Goal: Information Seeking & Learning: Learn about a topic

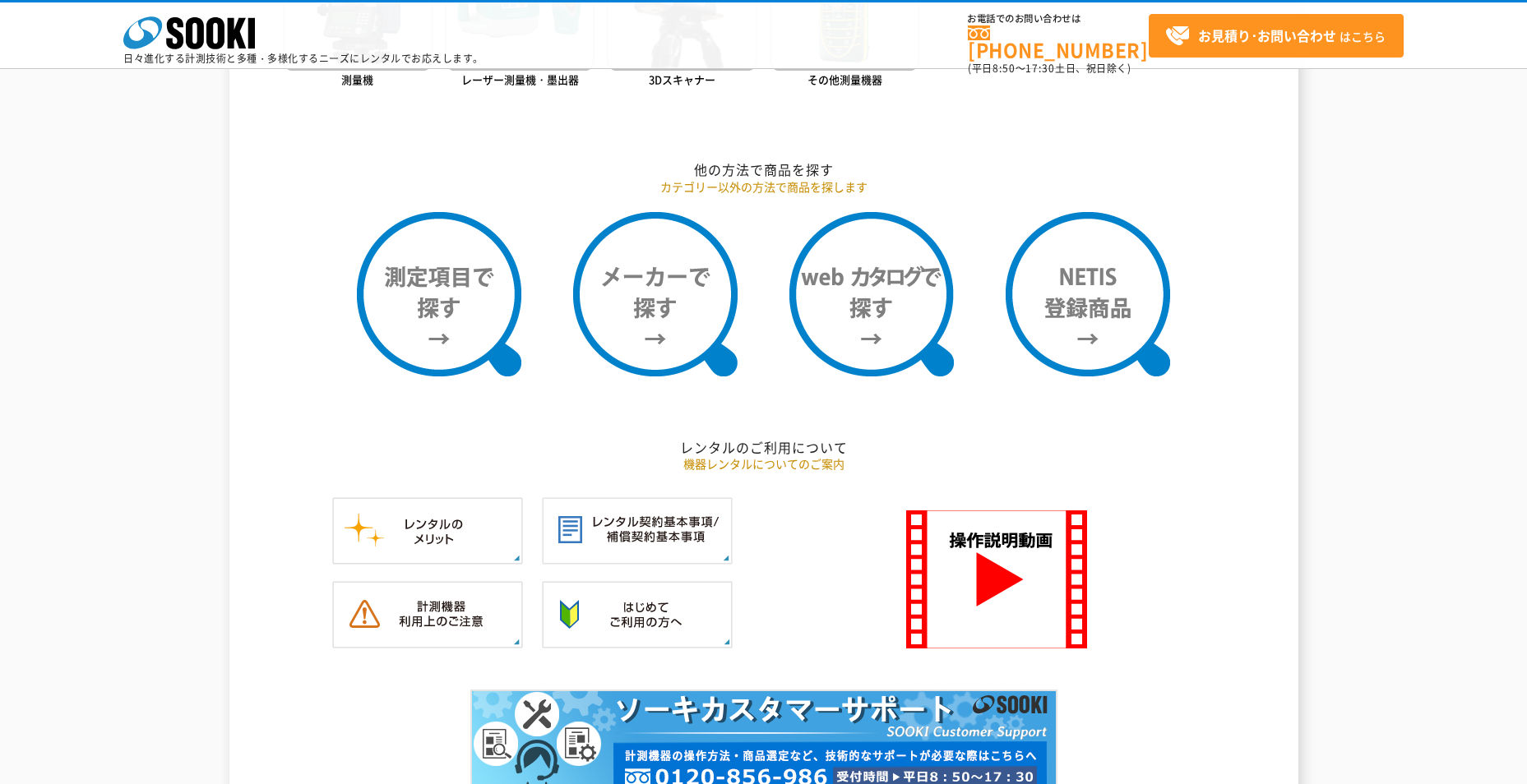
scroll to position [1184, 0]
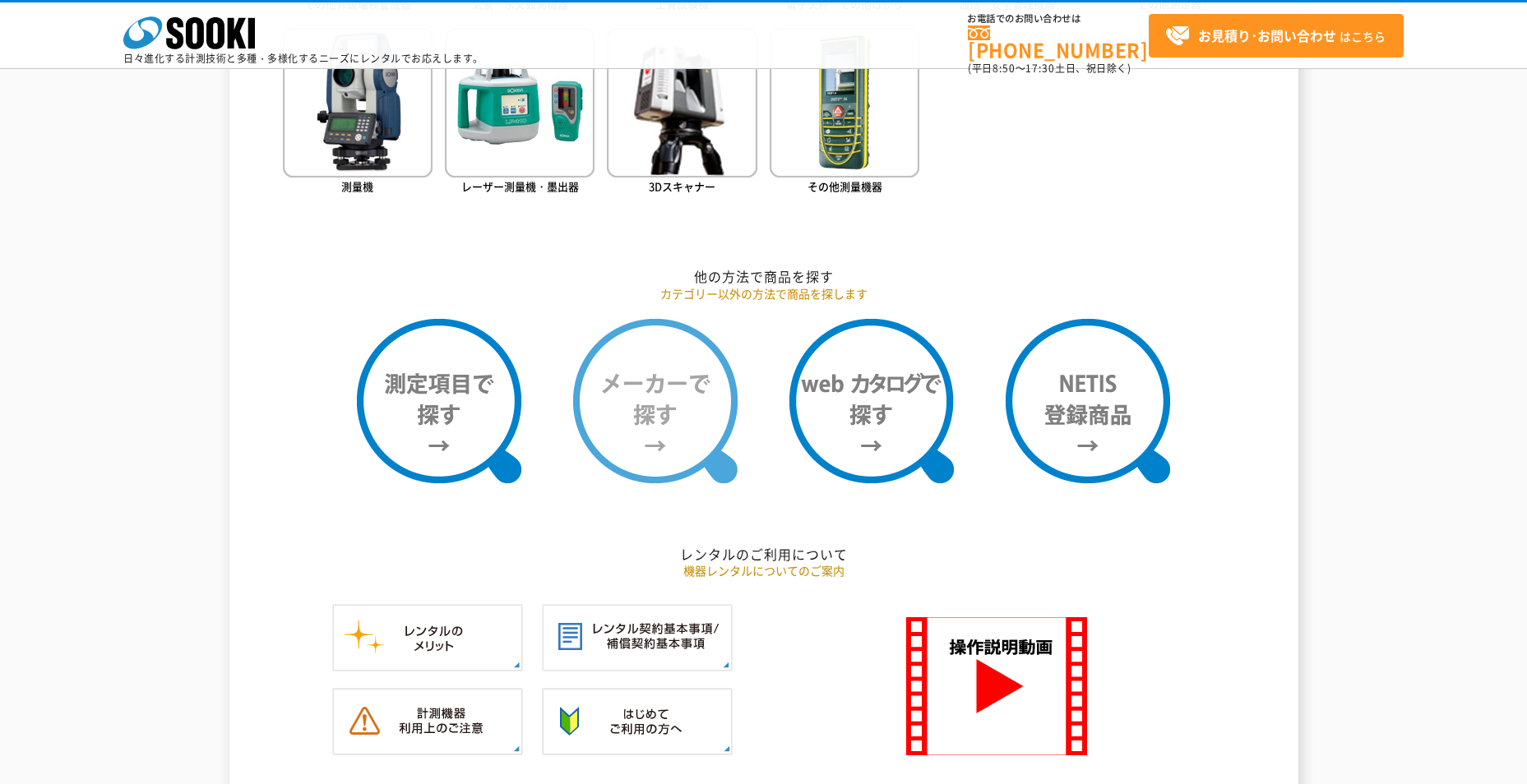
click at [660, 390] on img at bounding box center [655, 401] width 165 height 165
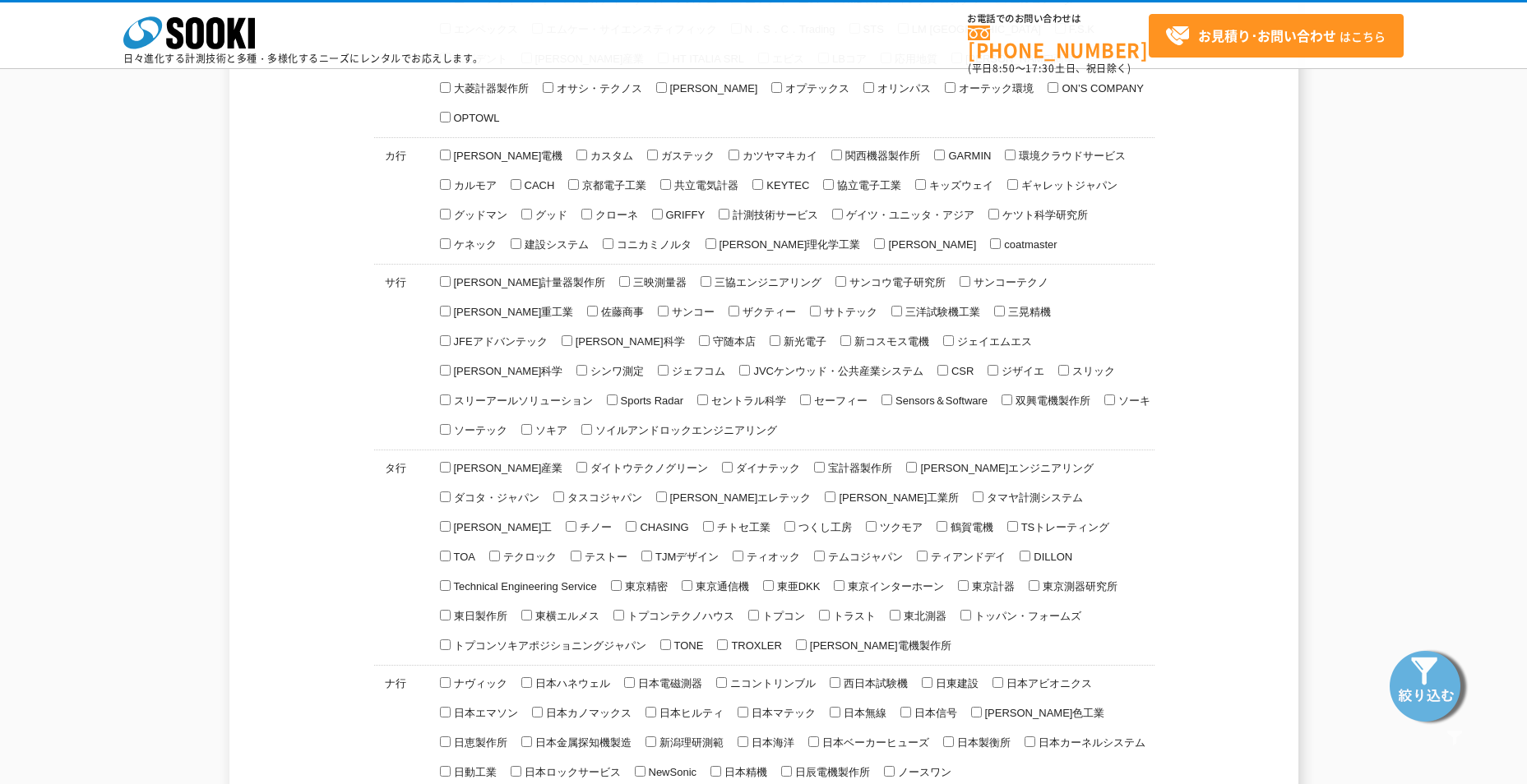
scroll to position [904, 0]
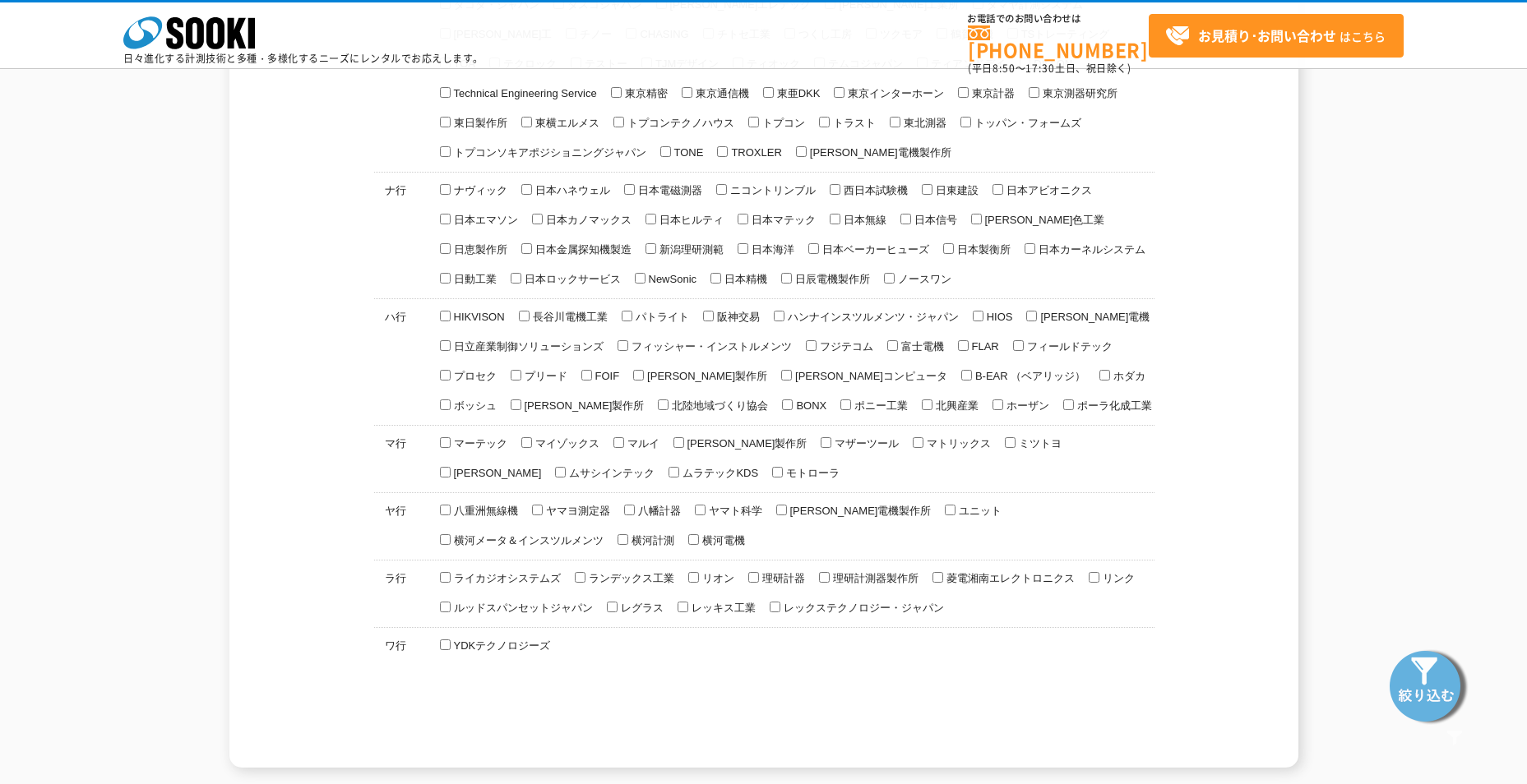
click at [445, 437] on input "マーテック" at bounding box center [445, 442] width 11 height 11
checkbox input "true"
click at [1420, 698] on img at bounding box center [1428, 685] width 82 height 82
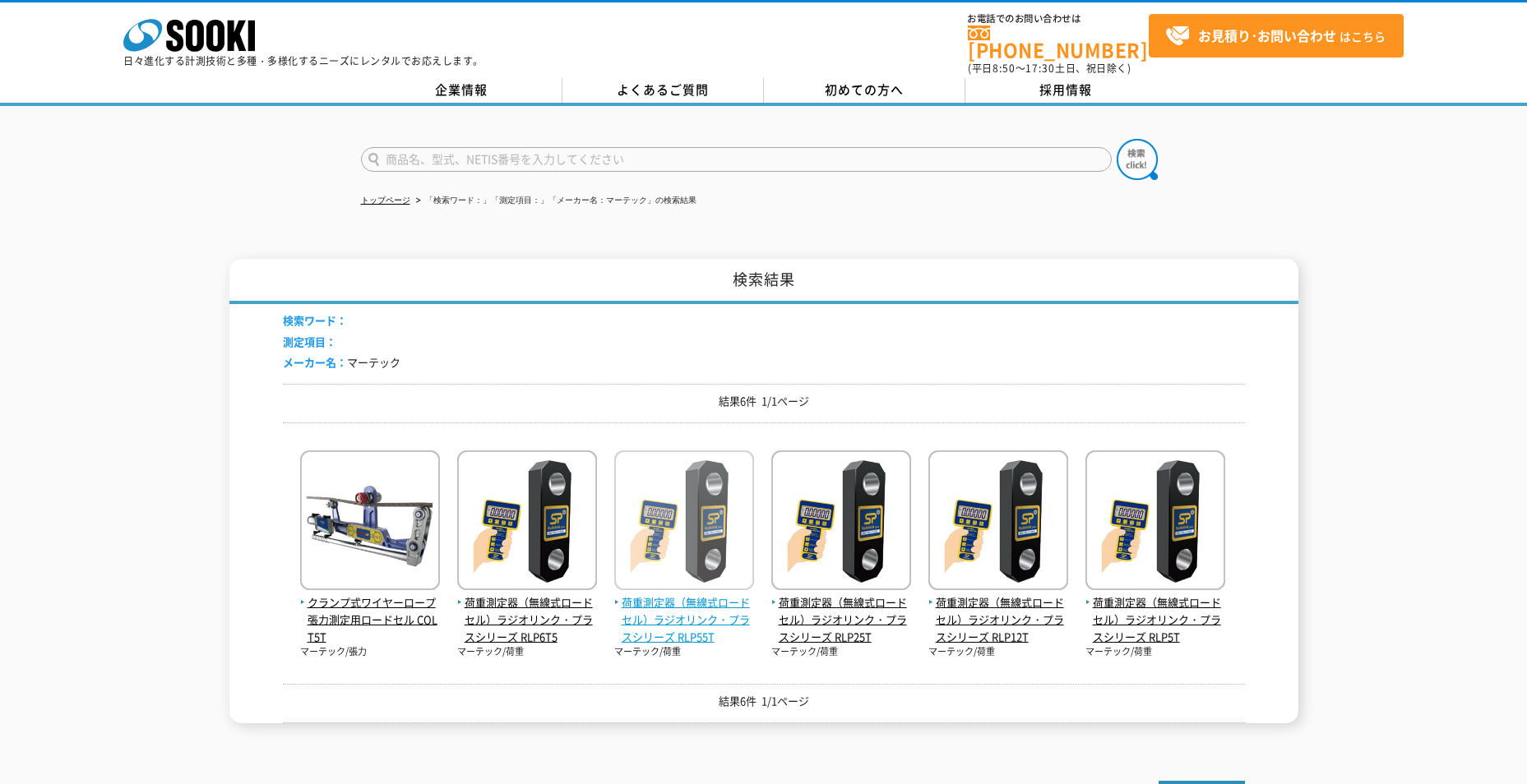
click at [678, 535] on img at bounding box center [683, 522] width 140 height 144
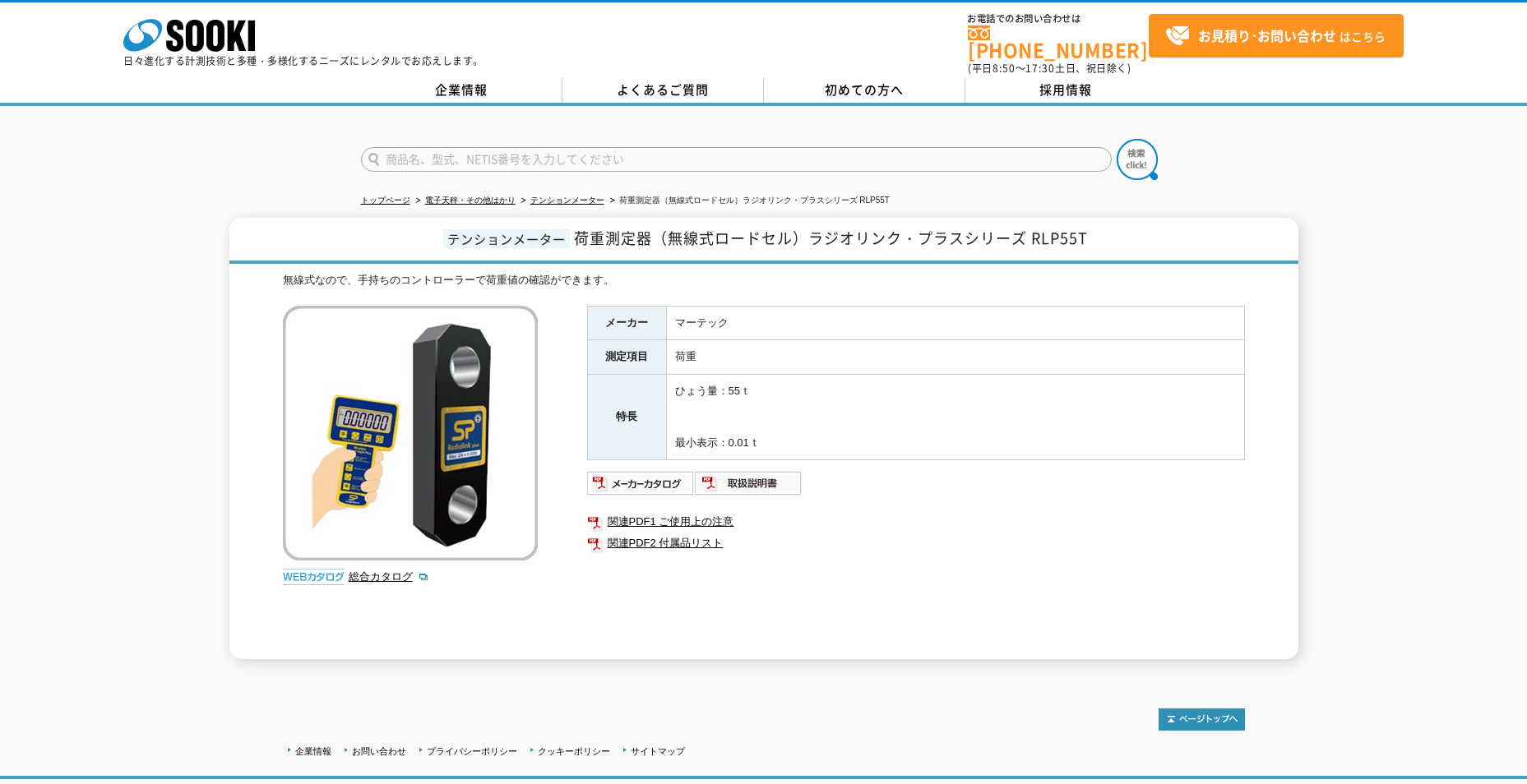
click at [759, 552] on div "メーカー マーテック 測定項目 荷重 特長 ひょう量：55ｔ 最小表示：0.01ｔ 関連PDF1 ご使用上の注意 関連PDF2 付属品リスト" at bounding box center [915, 482] width 658 height 353
drag, startPoint x: 1088, startPoint y: 229, endPoint x: 1030, endPoint y: 232, distance: 58.1
click at [1030, 232] on span "荷重測定器（無線式ロードセル）ラジオリンク・プラスシリーズ RLP55T" at bounding box center [830, 238] width 513 height 22
click at [1053, 314] on td "マーテック" at bounding box center [955, 323] width 578 height 35
drag, startPoint x: 1094, startPoint y: 227, endPoint x: 1035, endPoint y: 231, distance: 59.1
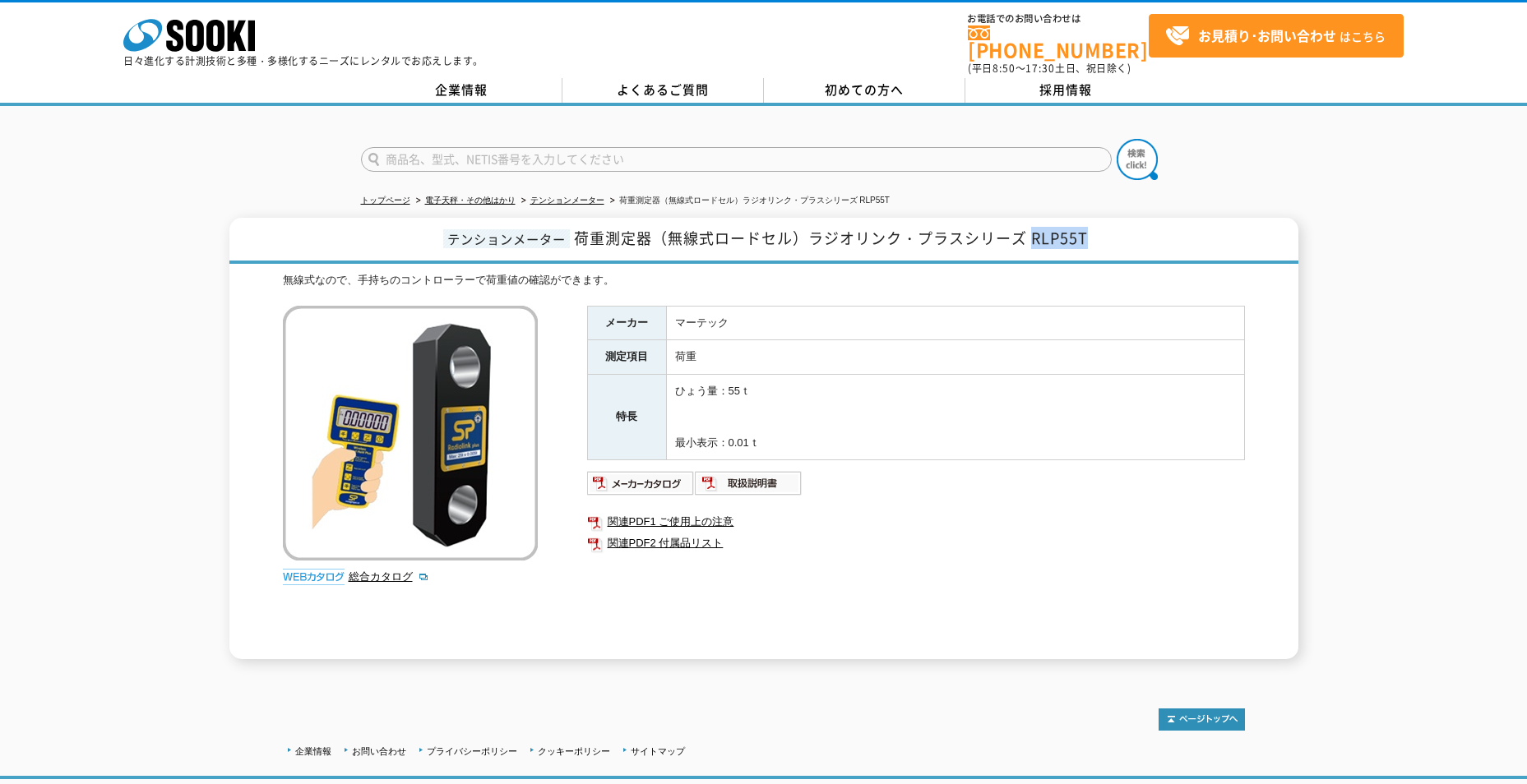
click at [1035, 231] on h1 "テンションメーター 荷重測定器（無線式ロードセル）ラジオリンク・プラスシリーズ RLP55T" at bounding box center [763, 241] width 1068 height 46
click at [806, 395] on td "ひょう量：55ｔ 最小表示：0.01ｔ" at bounding box center [955, 417] width 578 height 86
drag, startPoint x: 765, startPoint y: 388, endPoint x: 676, endPoint y: 383, distance: 89.1
click at [676, 383] on td "ひょう量：55ｔ 最小表示：0.01ｔ" at bounding box center [955, 417] width 578 height 86
drag, startPoint x: 676, startPoint y: 383, endPoint x: 765, endPoint y: 384, distance: 89.0
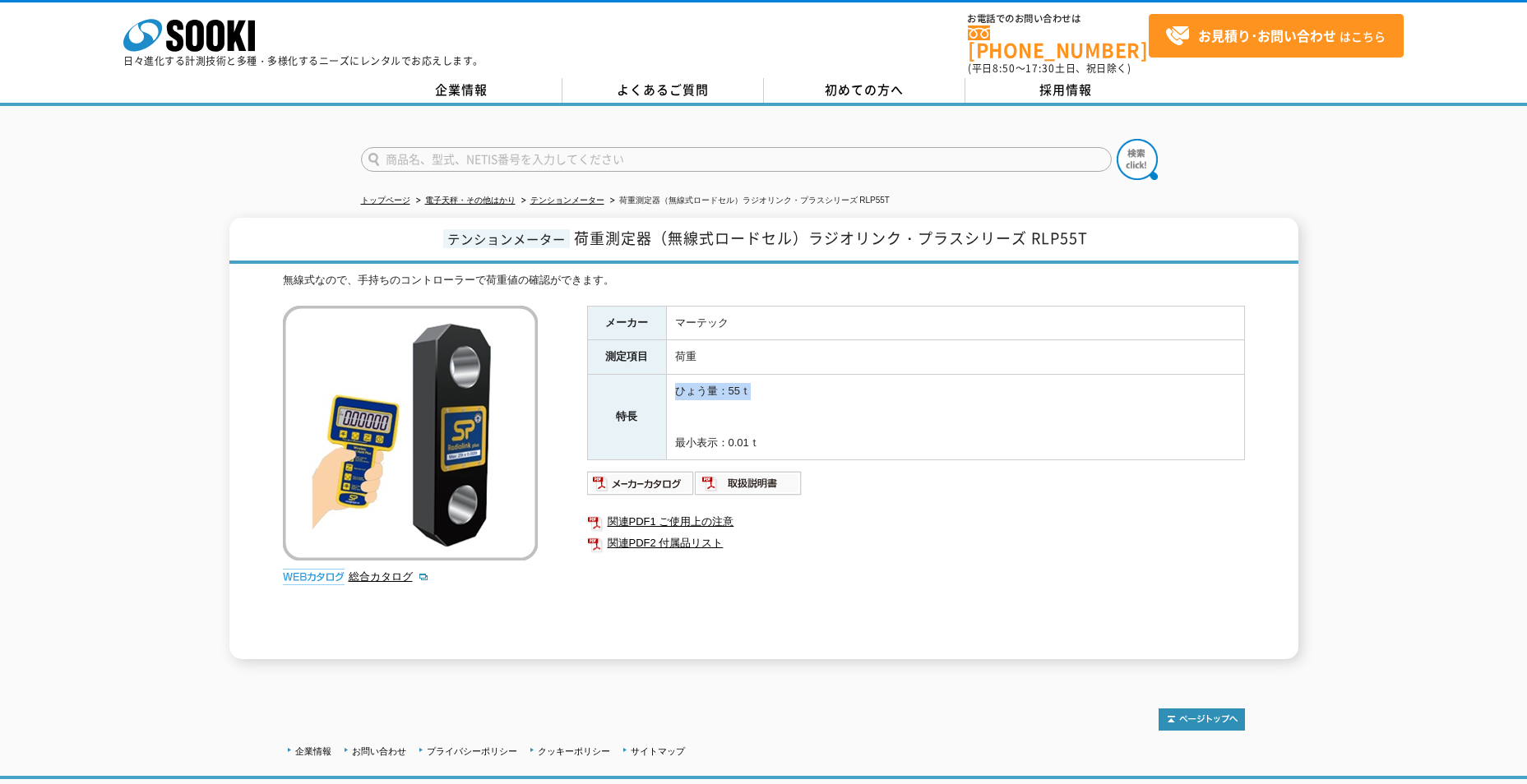
click at [765, 384] on td "ひょう量：55ｔ 最小表示：0.01ｔ" at bounding box center [955, 417] width 578 height 86
drag, startPoint x: 755, startPoint y: 382, endPoint x: 671, endPoint y: 384, distance: 84.0
click at [671, 384] on td "ひょう量：55ｔ 最小表示：0.01ｔ" at bounding box center [955, 417] width 578 height 86
drag, startPoint x: 671, startPoint y: 384, endPoint x: 822, endPoint y: 524, distance: 205.9
click at [822, 533] on link "関連PDF2 付属品リスト" at bounding box center [915, 543] width 658 height 21
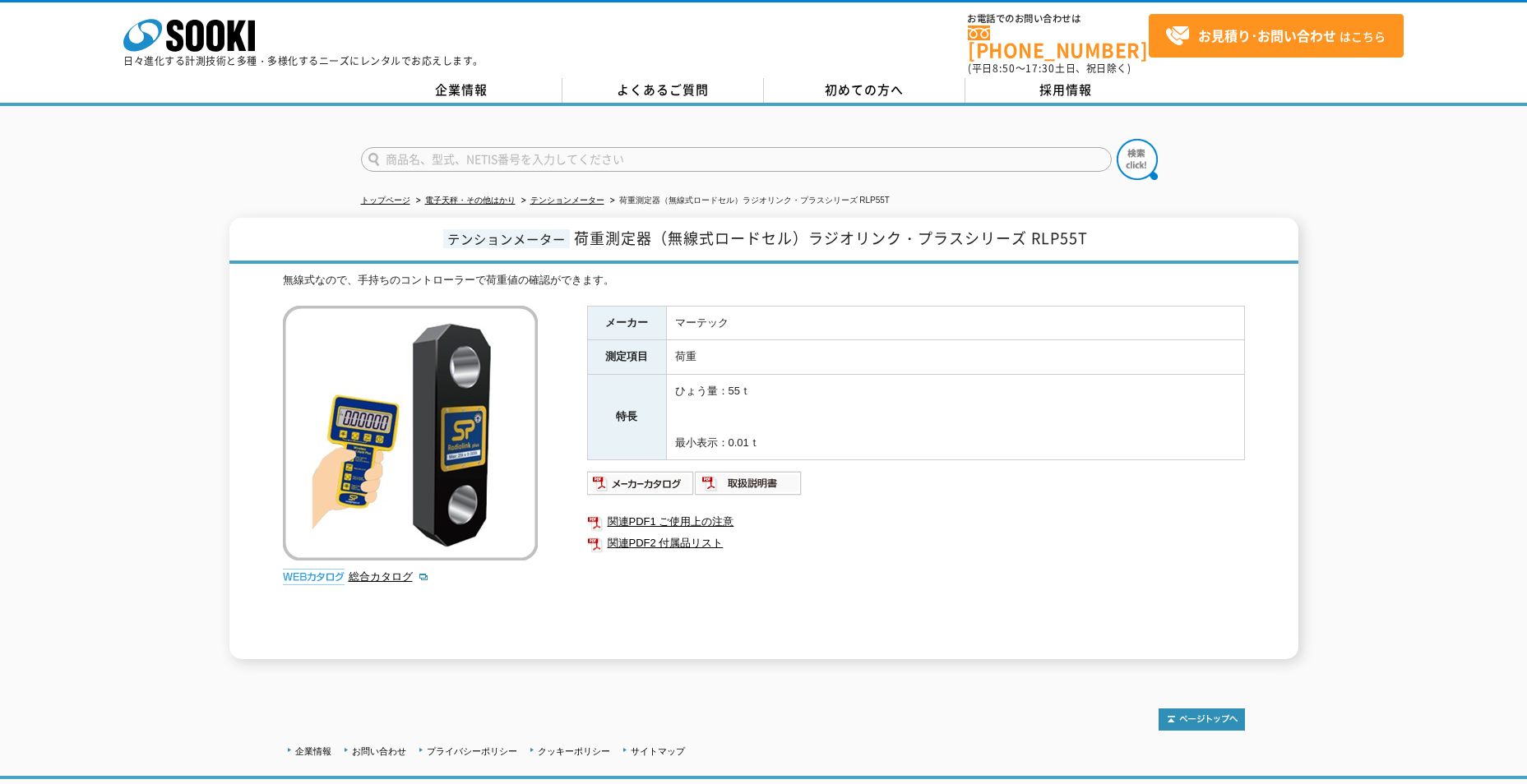
click at [729, 272] on div "無線式なので、手持ちのコントローラーで荷重値の確認ができます。" at bounding box center [764, 280] width 961 height 17
